Goal: Find specific page/section: Find specific page/section

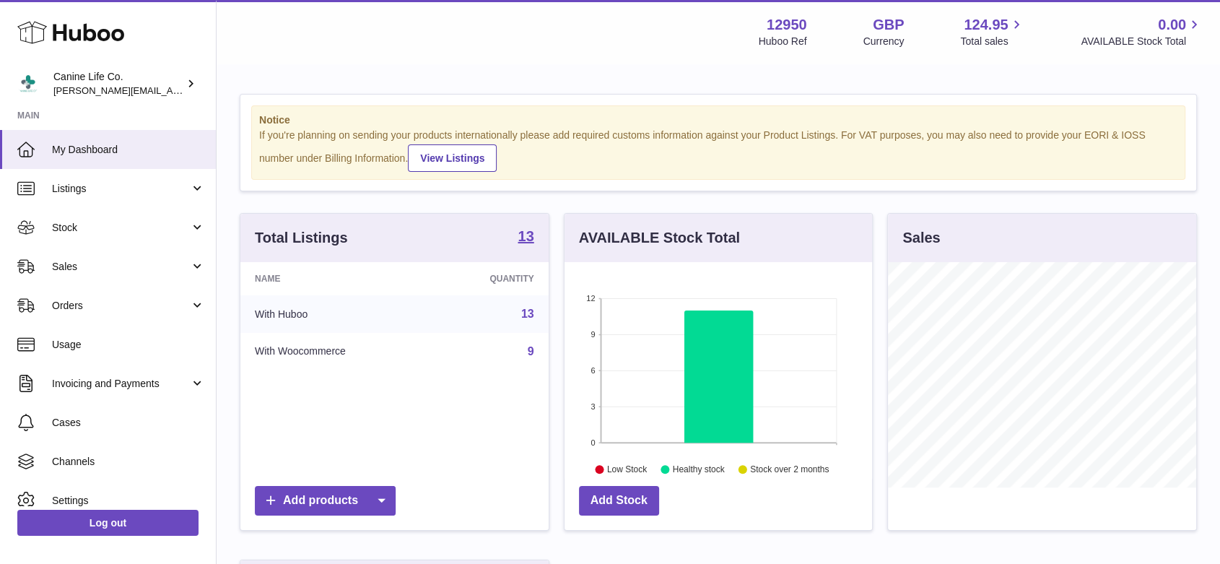
scroll to position [225, 308]
click at [65, 264] on span "Sales" at bounding box center [121, 267] width 138 height 14
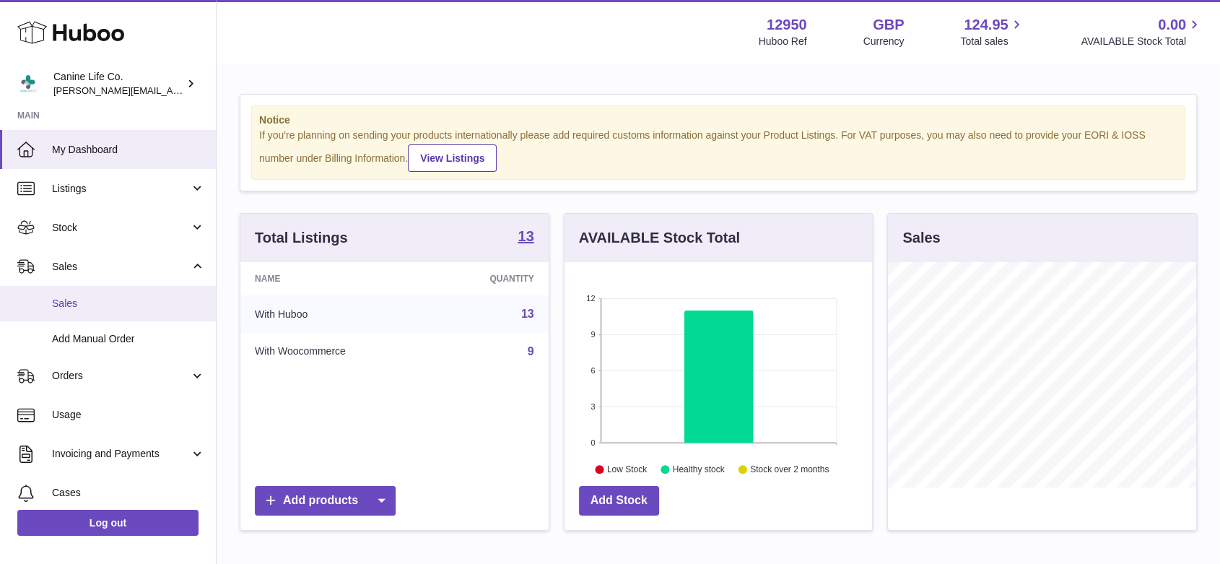
click at [69, 305] on span "Sales" at bounding box center [128, 304] width 153 height 14
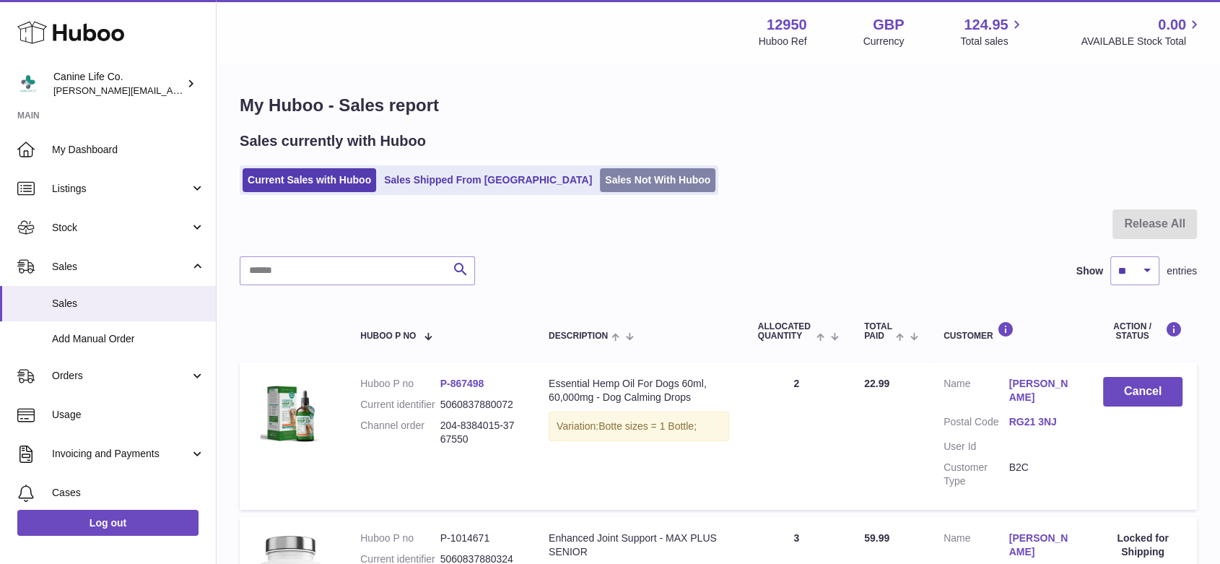
click at [600, 178] on link "Sales Not With Huboo" at bounding box center [658, 180] width 116 height 24
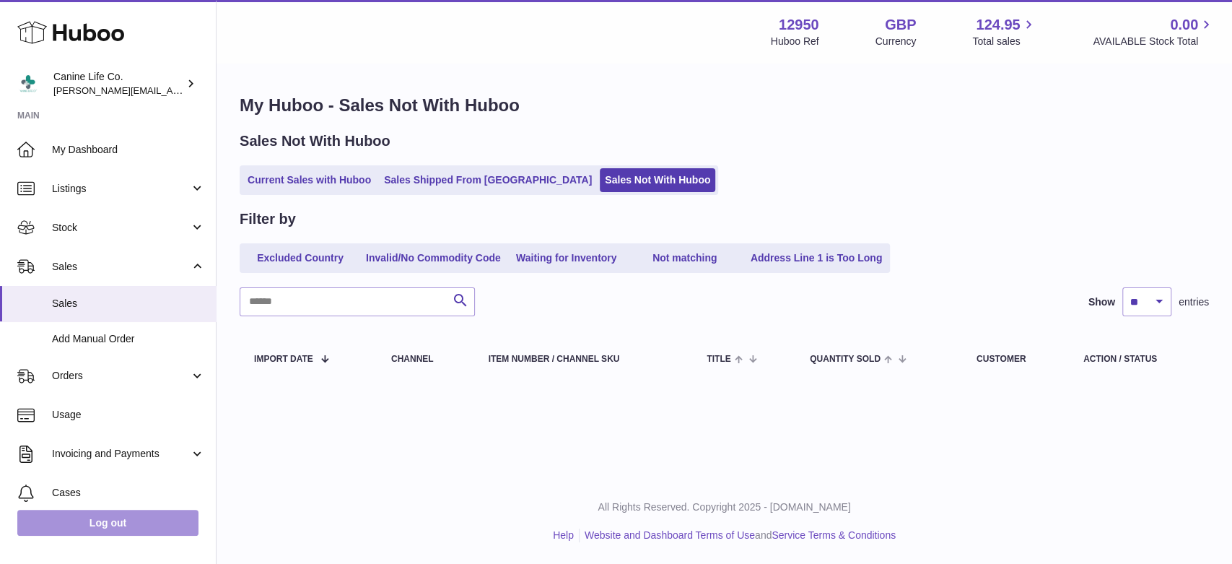
click at [138, 524] on link "Log out" at bounding box center [107, 523] width 181 height 26
